Goal: Transaction & Acquisition: Purchase product/service

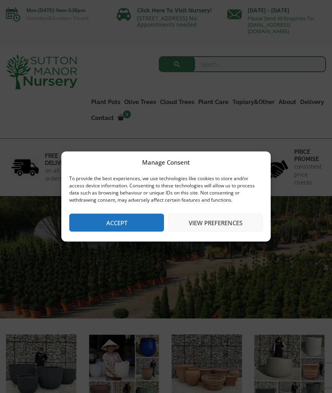
click at [133, 228] on button "Accept" at bounding box center [116, 222] width 95 height 18
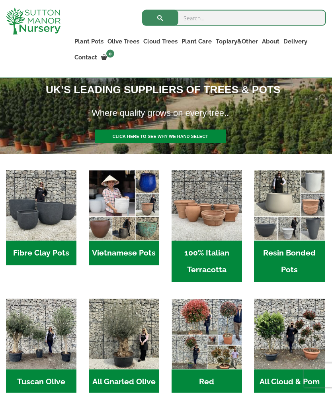
scroll to position [150, 0]
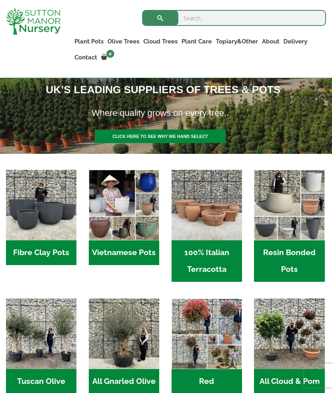
click at [47, 221] on img "Visit product category Fibre Clay Pots" at bounding box center [41, 205] width 70 height 70
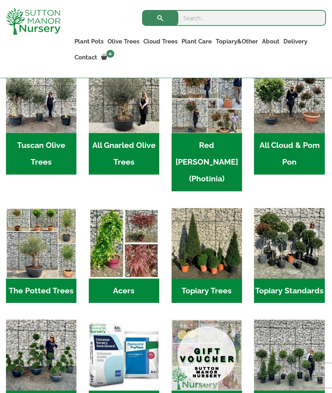
scroll to position [421, 0]
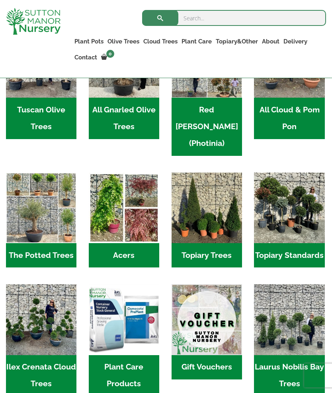
click at [138, 321] on img "Visit product category Plant Care Products" at bounding box center [124, 319] width 70 height 70
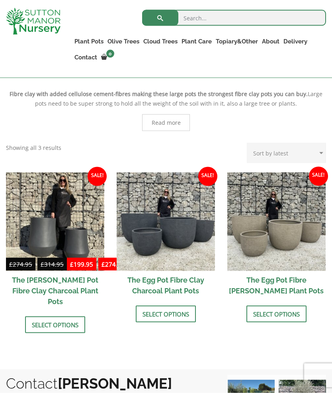
scroll to position [186, 0]
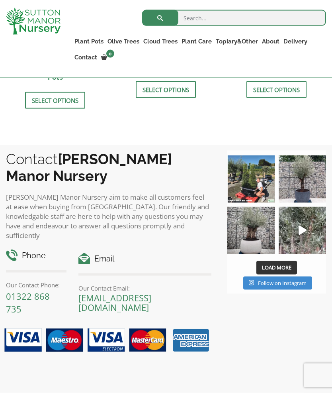
click at [284, 264] on span "Load More" at bounding box center [276, 267] width 29 height 7
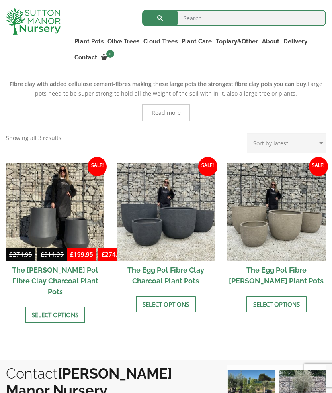
scroll to position [193, 0]
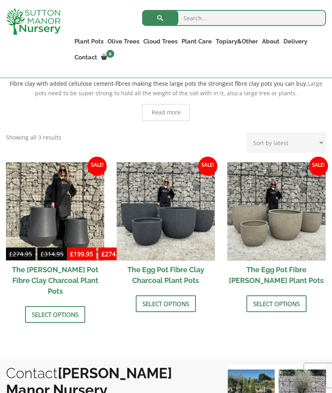
click at [180, 305] on link "Select options" at bounding box center [166, 303] width 60 height 17
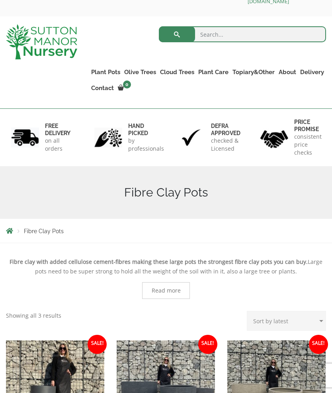
scroll to position [30, 0]
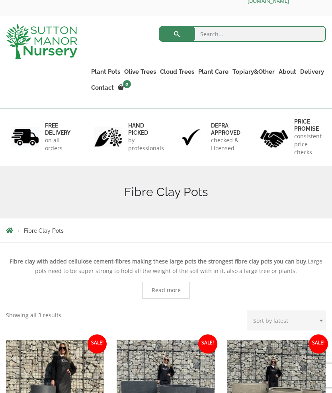
click at [169, 293] on span "Read more" at bounding box center [166, 290] width 29 height 6
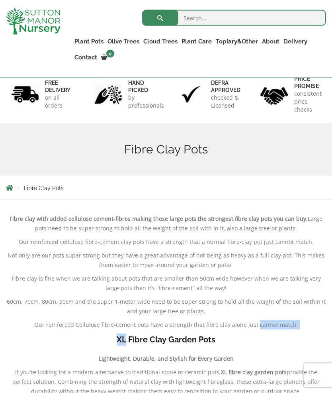
scroll to position [54, 0]
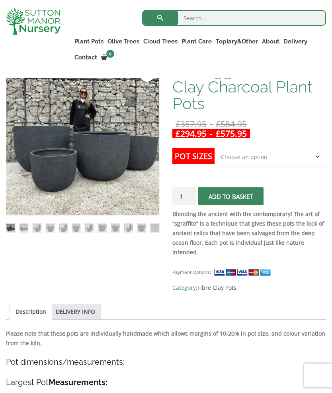
scroll to position [150, 0]
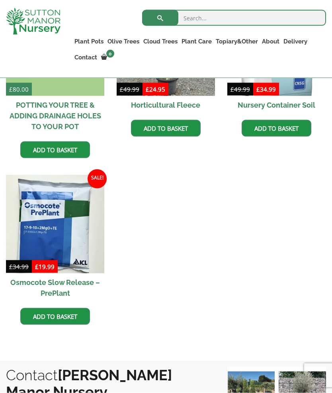
scroll to position [355, 0]
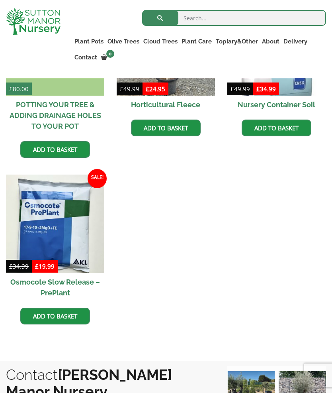
click at [71, 242] on img at bounding box center [55, 223] width 98 height 98
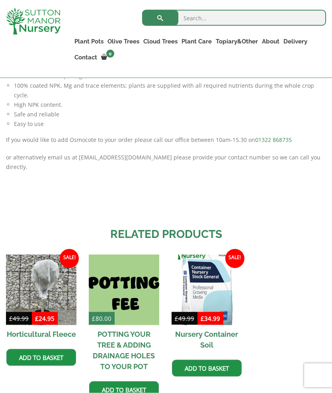
scroll to position [695, 0]
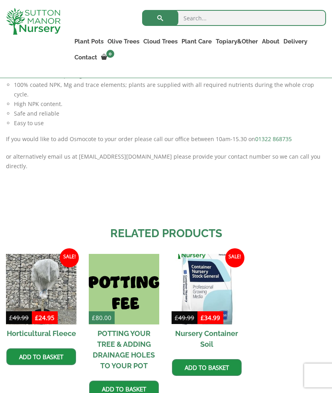
click at [217, 295] on img at bounding box center [207, 289] width 70 height 70
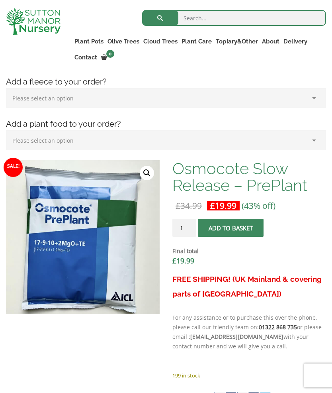
scroll to position [186, 0]
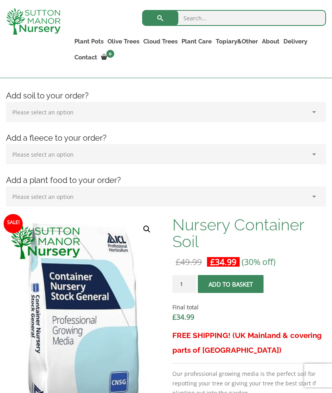
scroll to position [114, 0]
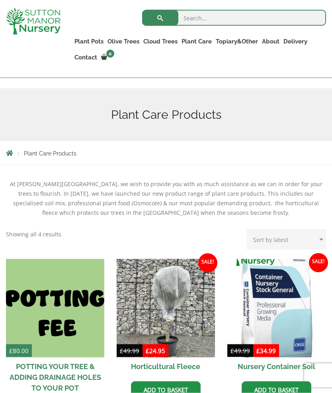
scroll to position [90, 0]
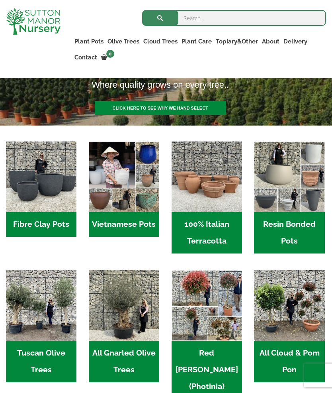
scroll to position [176, 0]
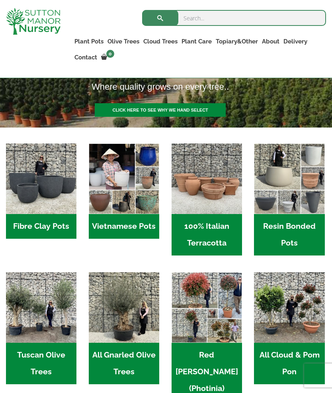
click at [308, 192] on img "Visit product category Resin Bonded Pots" at bounding box center [289, 178] width 70 height 70
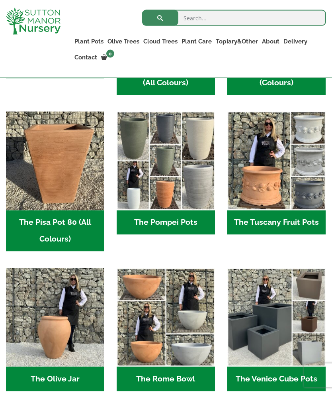
scroll to position [506, 0]
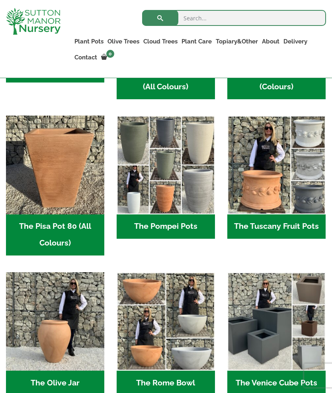
click at [70, 184] on img "Visit product category The Pisa Pot 80 (All Colours)" at bounding box center [55, 164] width 98 height 98
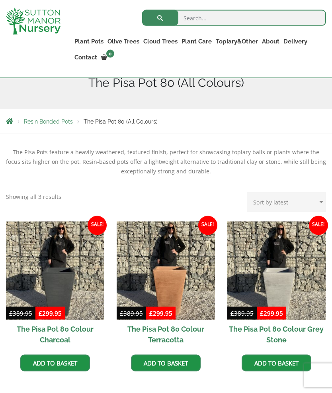
scroll to position [125, 0]
click at [184, 278] on img at bounding box center [166, 270] width 98 height 98
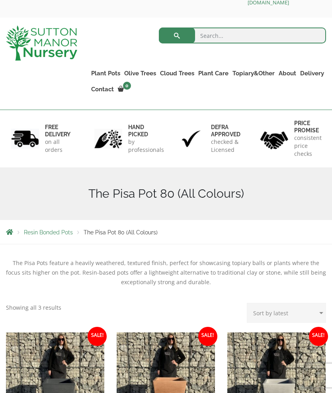
scroll to position [17, 0]
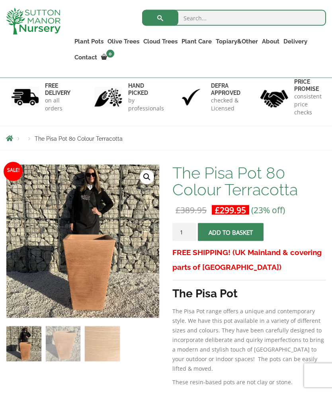
scroll to position [45, 0]
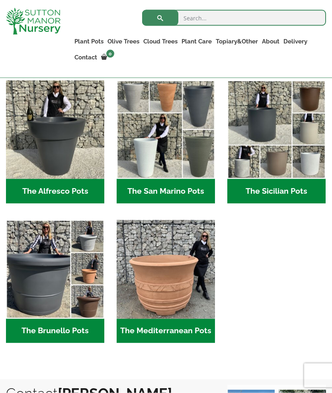
scroll to position [839, 0]
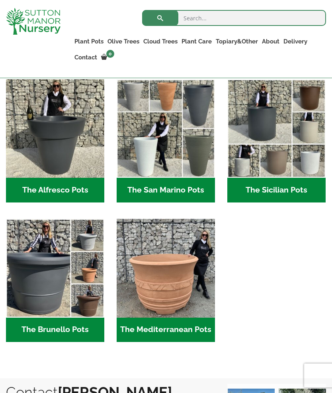
click at [193, 293] on img "Visit product category The Mediterranean Pots" at bounding box center [166, 268] width 98 height 98
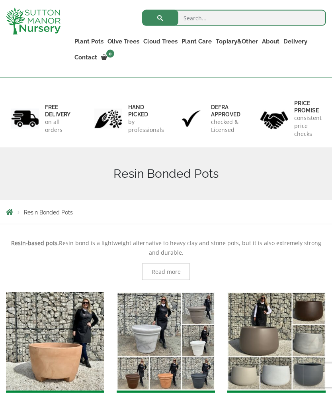
scroll to position [0, 0]
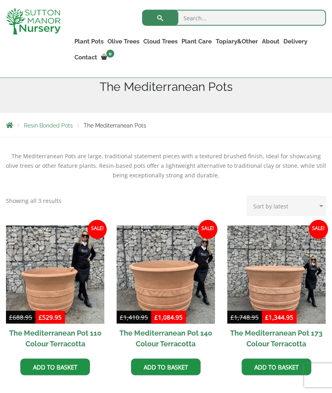
scroll to position [122, 0]
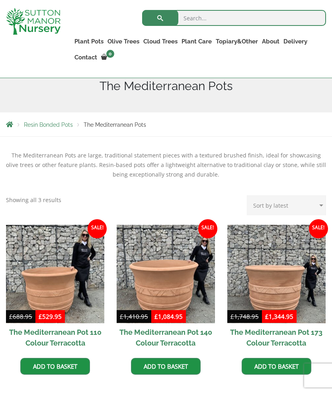
click at [289, 290] on img at bounding box center [276, 274] width 98 height 98
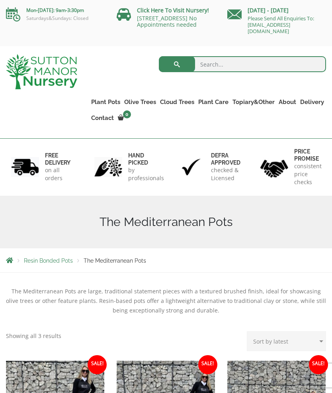
scroll to position [157, 0]
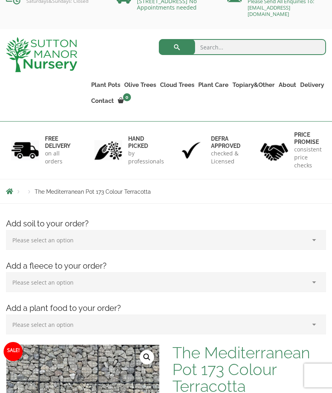
scroll to position [20, 0]
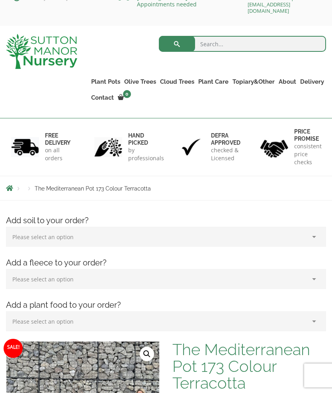
click at [317, 235] on select "Please select an option (x1) 75L Bag (£34.99) (x2) 75L Bag (£69.98) (x3) 75L Ba…" at bounding box center [166, 237] width 320 height 20
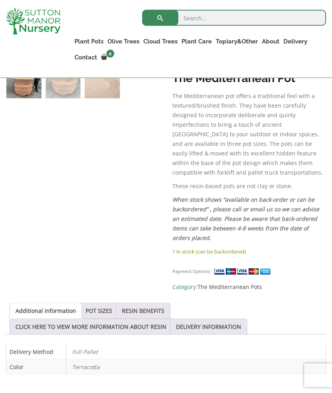
scroll to position [446, 0]
click at [157, 310] on link "RESIN BENEFITS" at bounding box center [143, 310] width 43 height 15
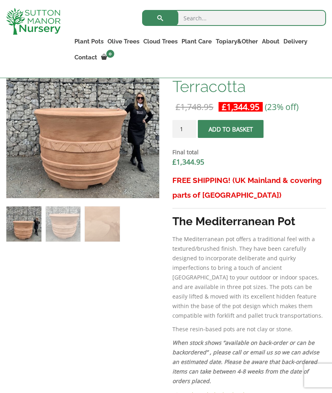
scroll to position [291, 0]
